Goal: Task Accomplishment & Management: Use online tool/utility

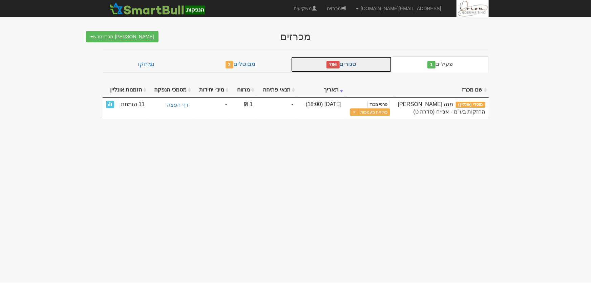
click at [366, 67] on link "סגורים 786" at bounding box center [341, 64] width 101 height 16
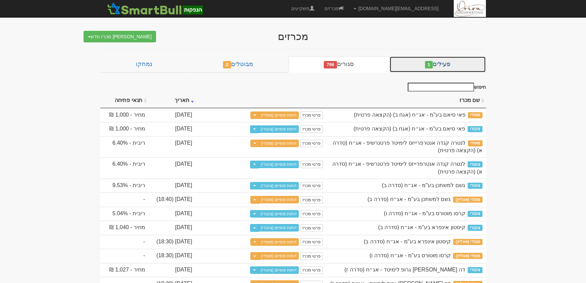
click at [410, 63] on link "פעילים 1" at bounding box center [438, 64] width 97 height 16
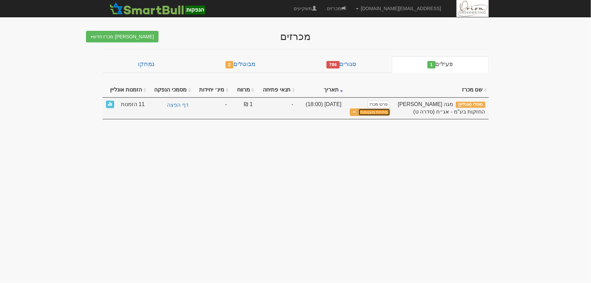
click at [381, 112] on button "פתיחת מעטפות" at bounding box center [373, 112] width 31 height 8
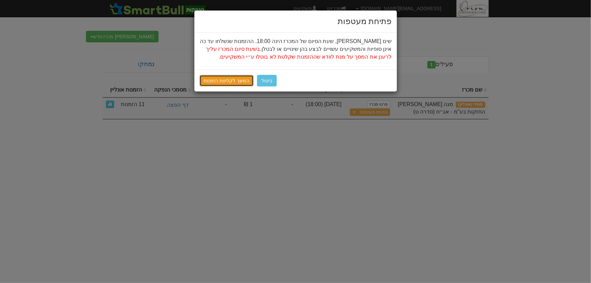
click at [217, 85] on link "המשך לקליטת הזמנות" at bounding box center [226, 81] width 55 height 12
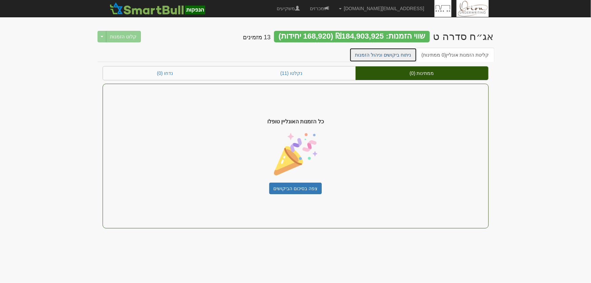
click at [391, 57] on link "ניתוח ביקושים וניהול הזמנות" at bounding box center [382, 55] width 67 height 14
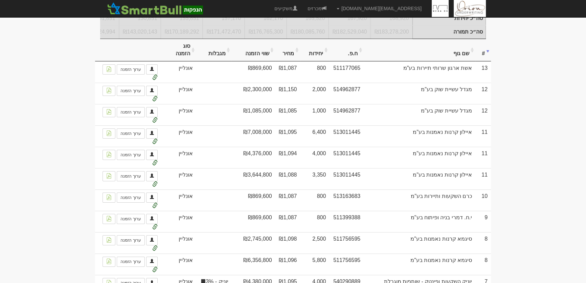
scroll to position [154, 0]
